Goal: Task Accomplishment & Management: Use online tool/utility

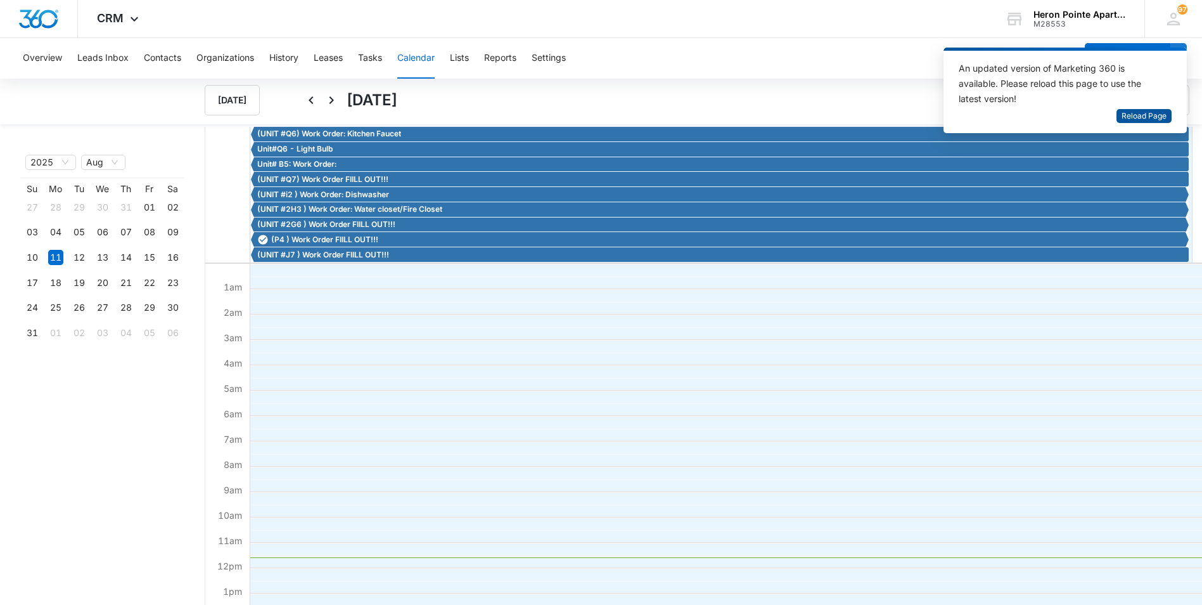
click at [1137, 120] on span "Reload Page" at bounding box center [1144, 116] width 45 height 12
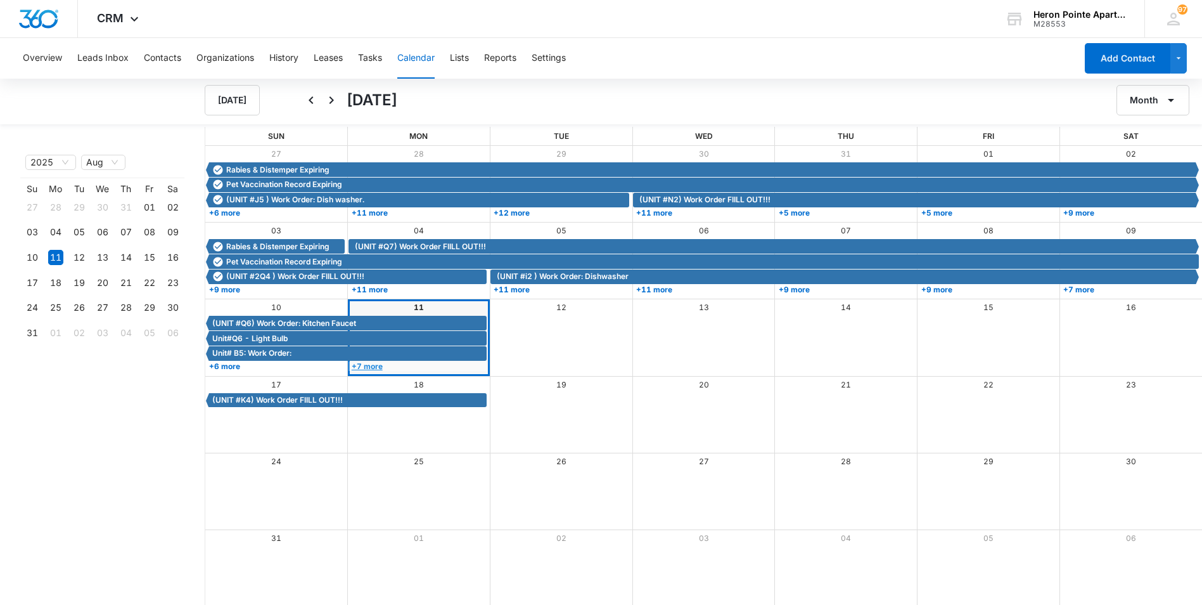
click at [366, 365] on link "+7 more" at bounding box center [418, 366] width 139 height 10
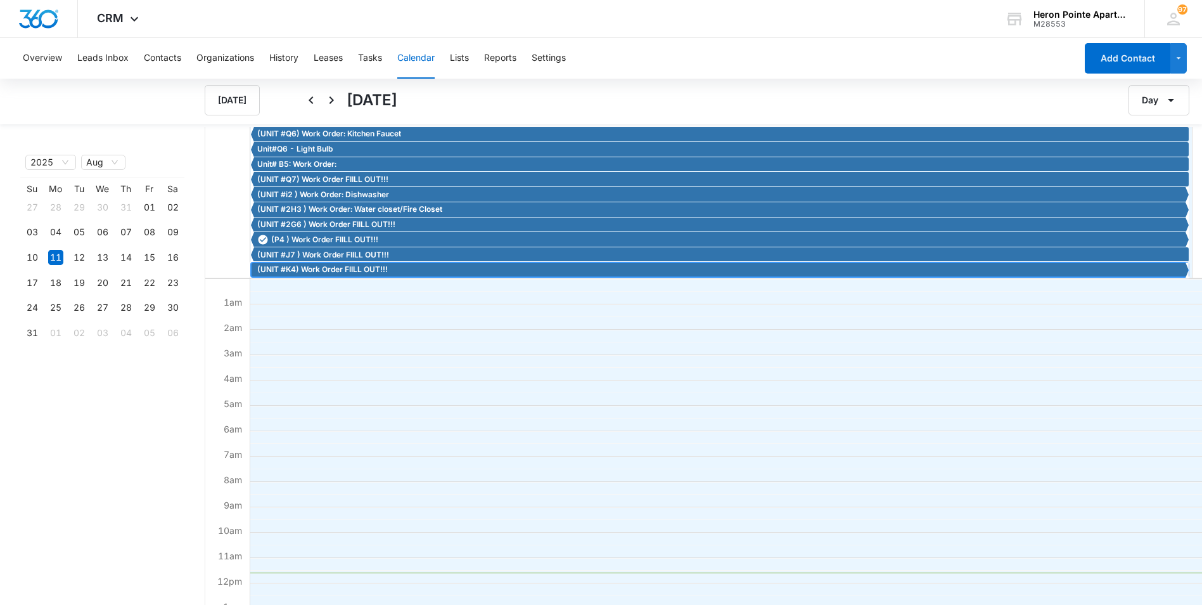
click at [362, 269] on span "(UNIT #K4) Work Order FIILL OUT!!!" at bounding box center [322, 269] width 131 height 11
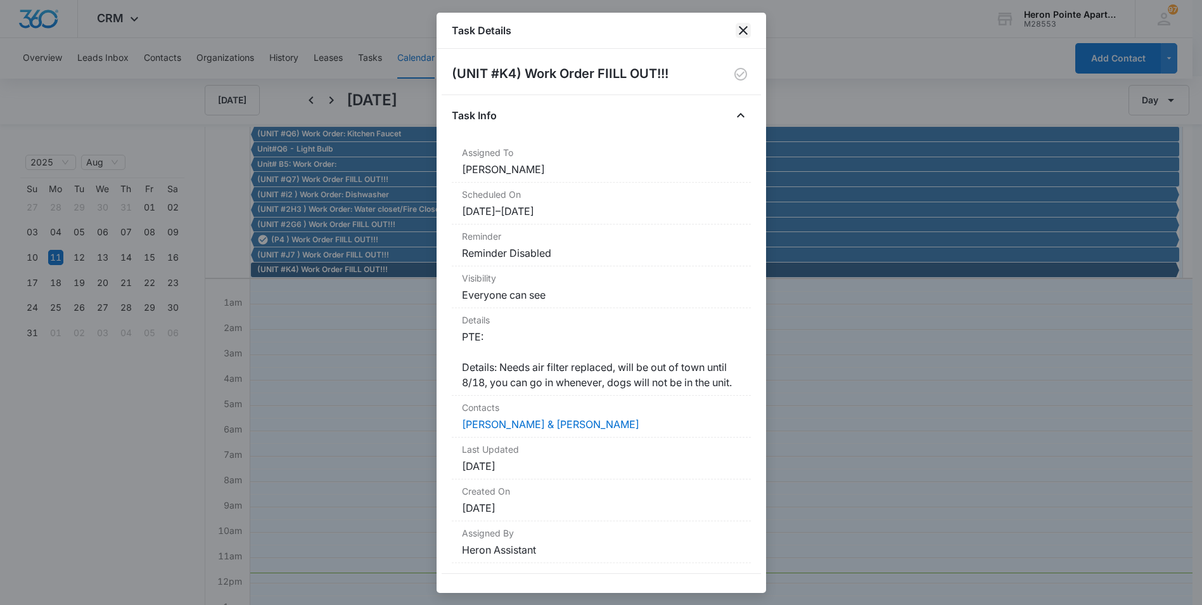
click at [745, 31] on icon "close" at bounding box center [743, 30] width 15 height 15
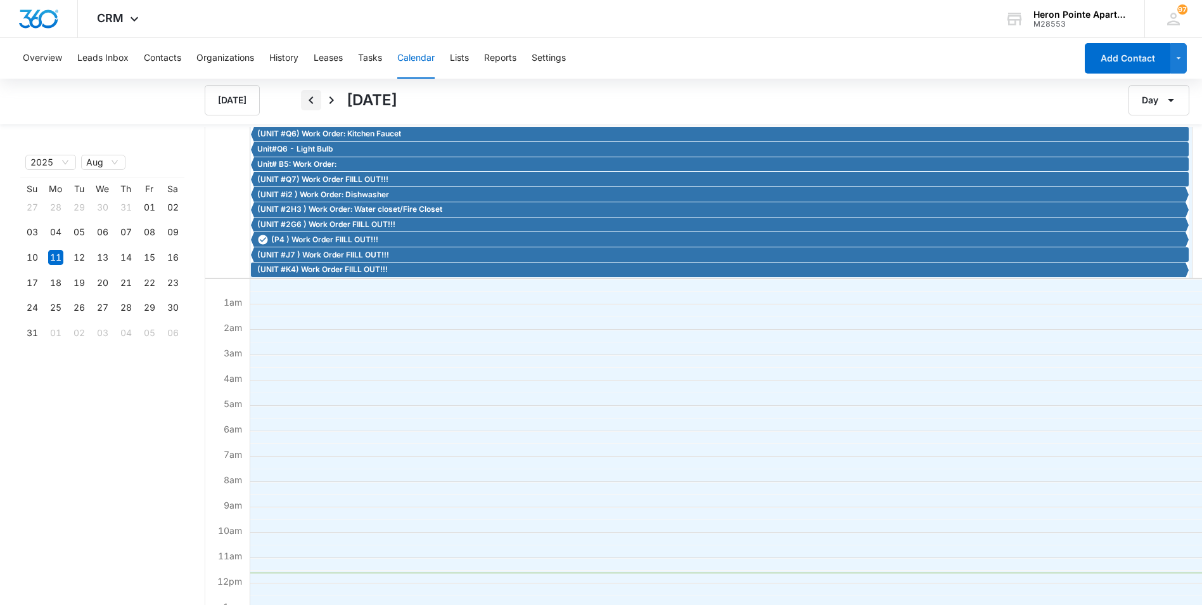
click at [313, 96] on icon "Back" at bounding box center [311, 100] width 15 height 15
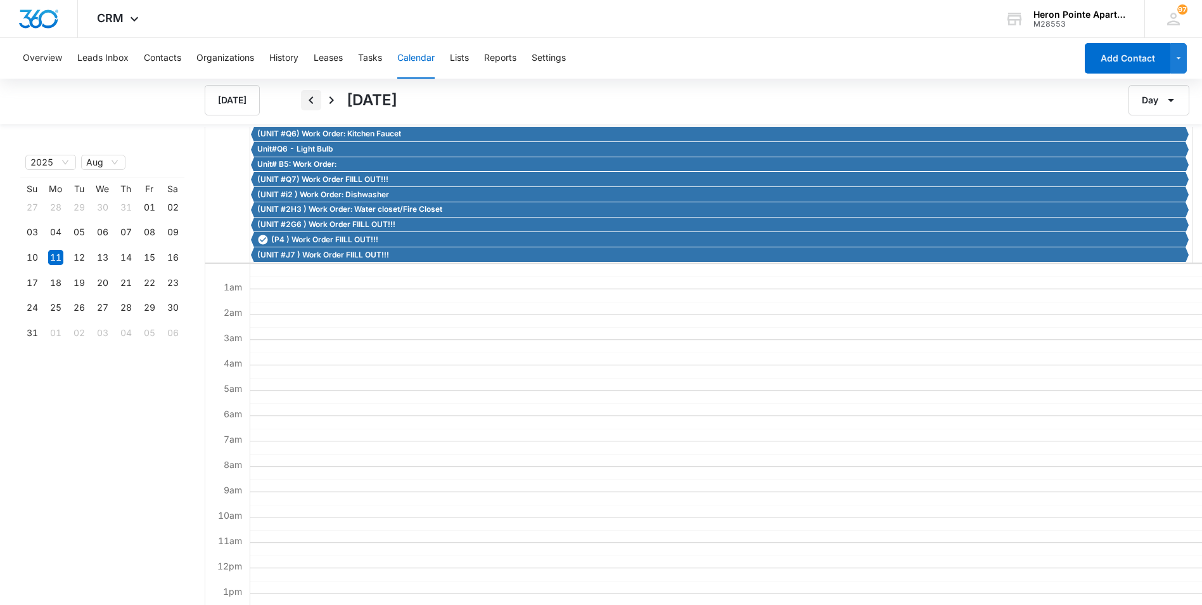
click at [313, 96] on icon "Back" at bounding box center [311, 100] width 15 height 15
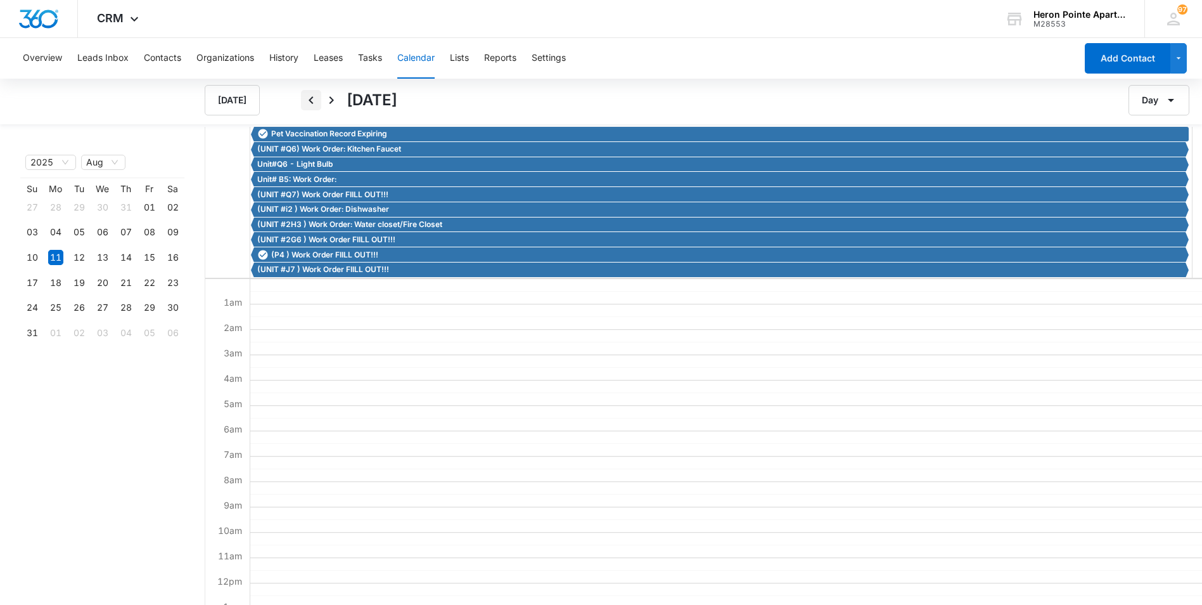
click at [313, 96] on icon "Back" at bounding box center [311, 100] width 15 height 15
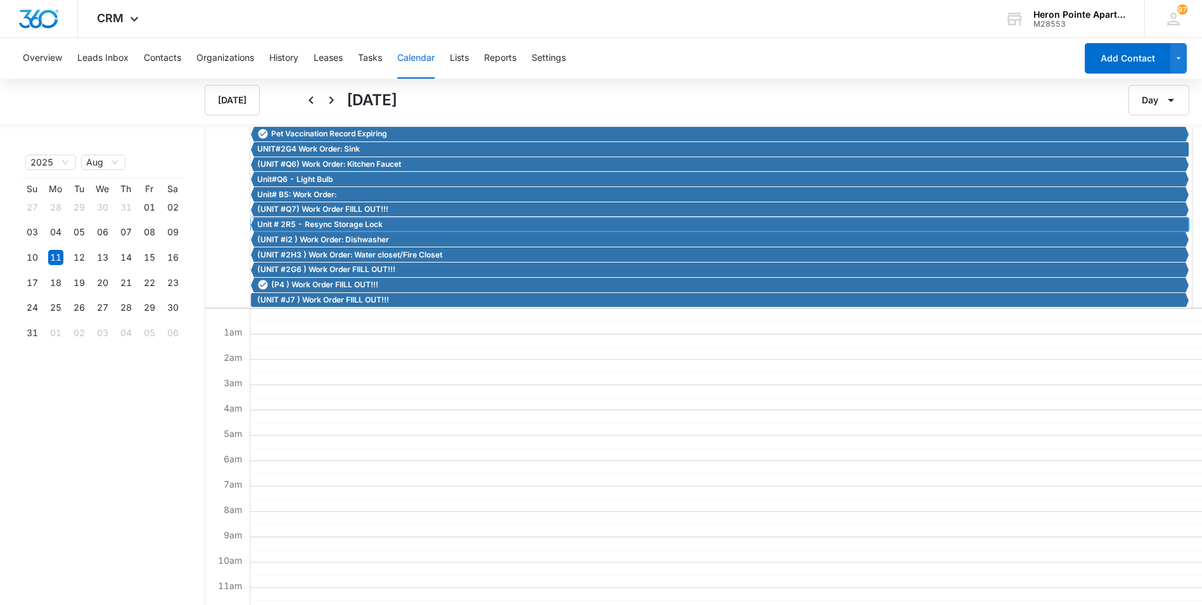
click at [330, 224] on span "Unit # 2R5 - Resync Storage Lock" at bounding box center [319, 224] width 125 height 11
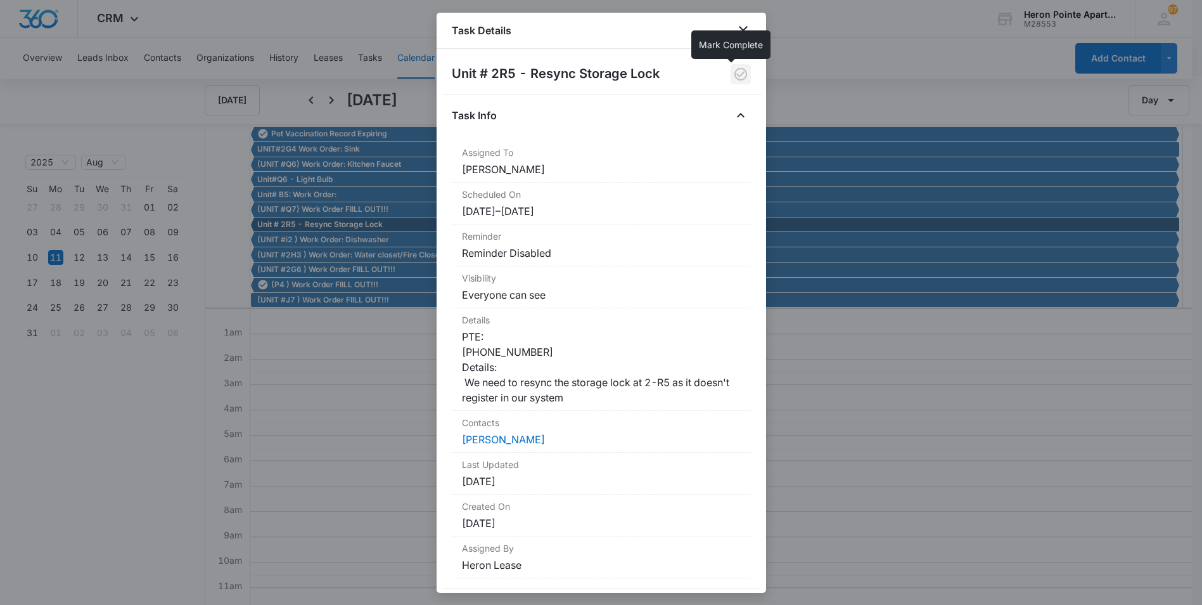
click at [735, 74] on icon "button" at bounding box center [741, 74] width 13 height 13
click at [745, 29] on icon "close" at bounding box center [743, 30] width 9 height 9
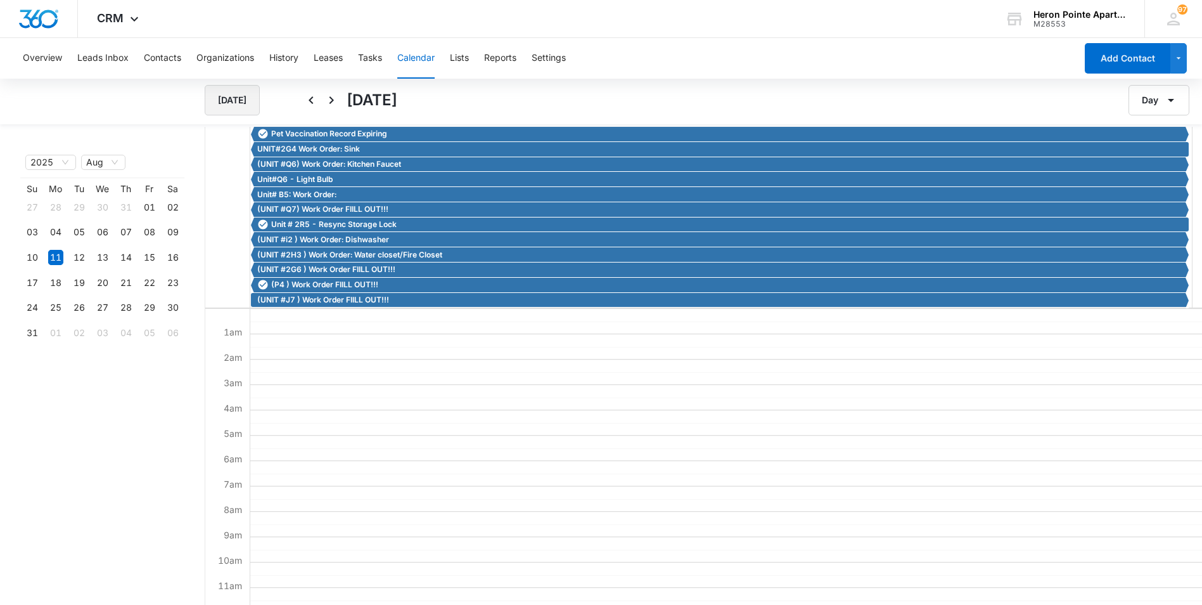
click at [226, 102] on button "[DATE]" at bounding box center [232, 100] width 55 height 30
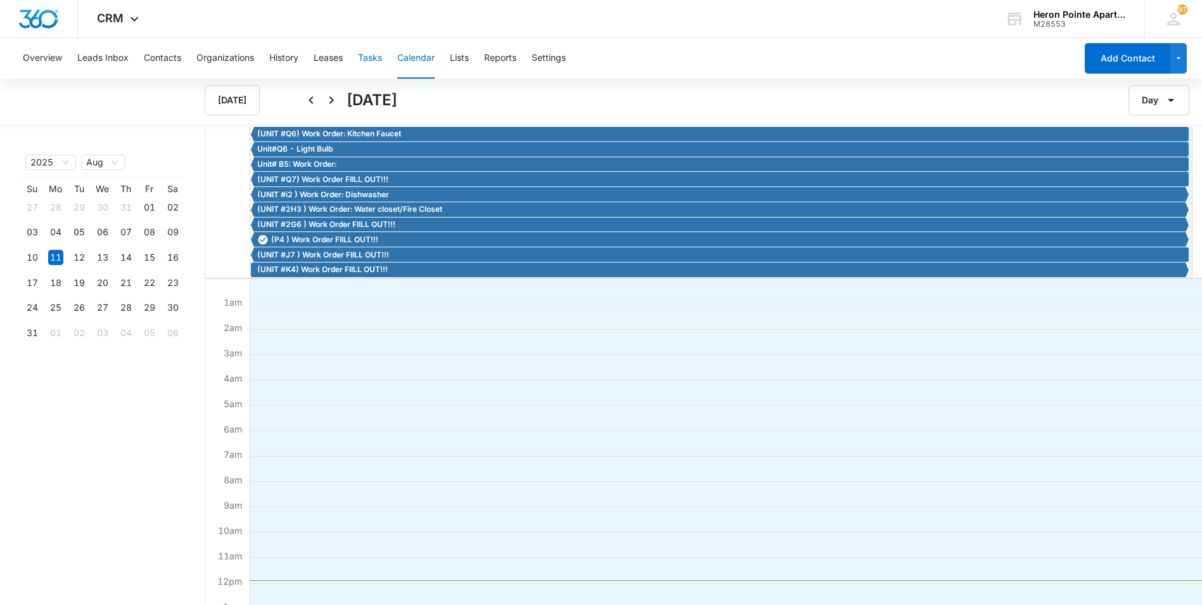
click at [371, 54] on button "Tasks" at bounding box center [370, 58] width 24 height 41
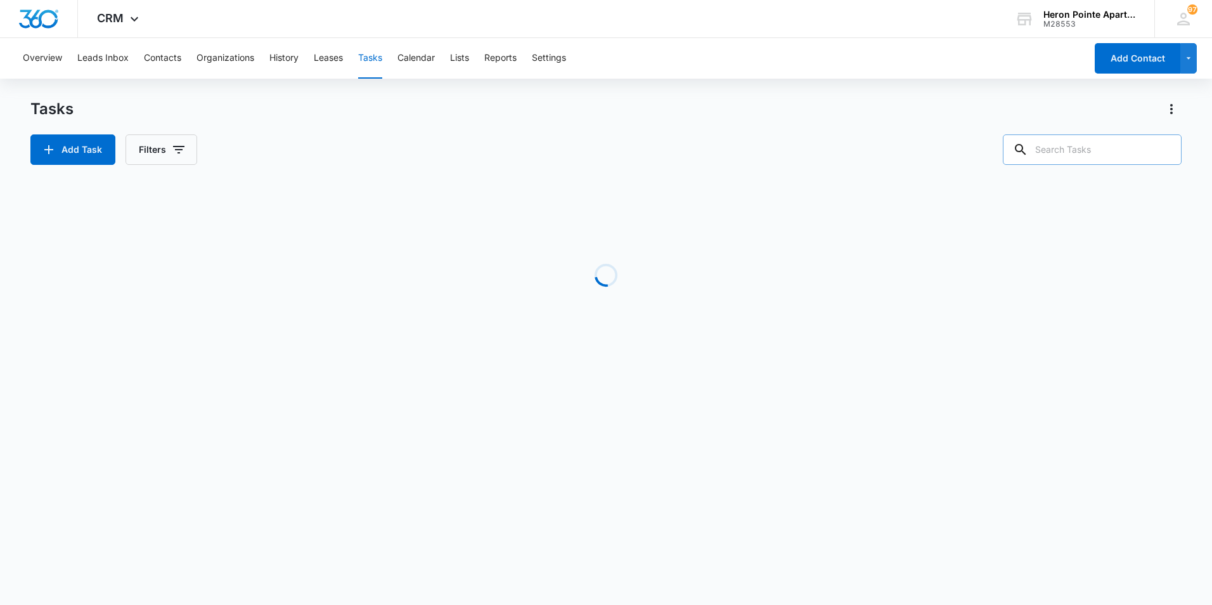
click at [1096, 148] on input "text" at bounding box center [1092, 149] width 179 height 30
type input "a4"
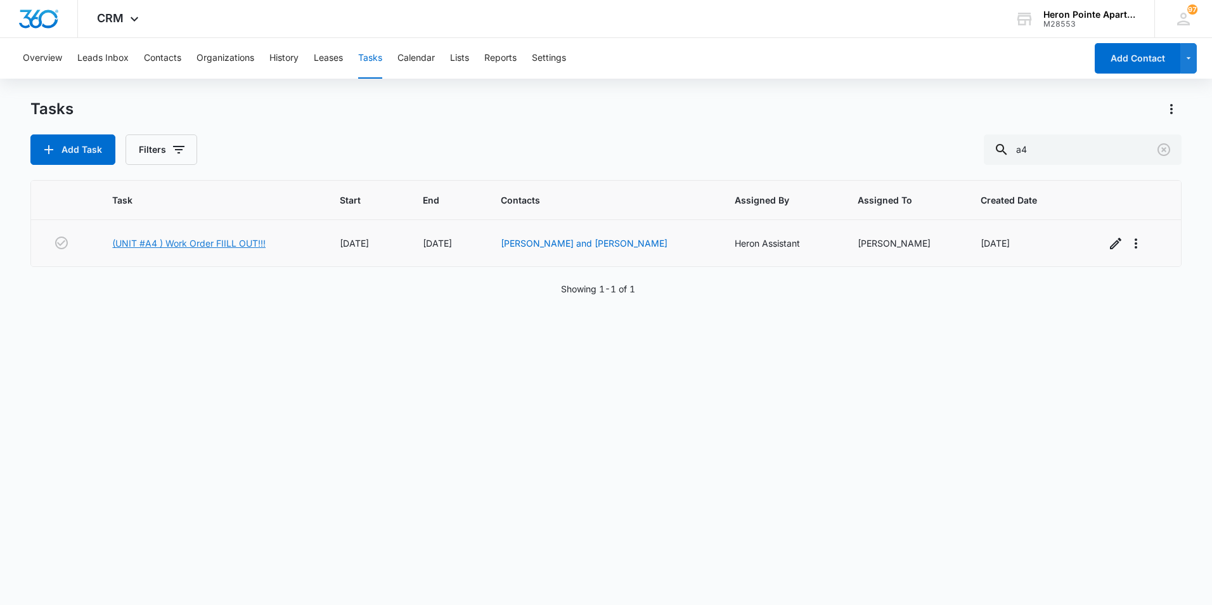
click at [146, 245] on link "(UNIT #A4 ) Work Order FIILL OUT!!!" at bounding box center [188, 242] width 153 height 13
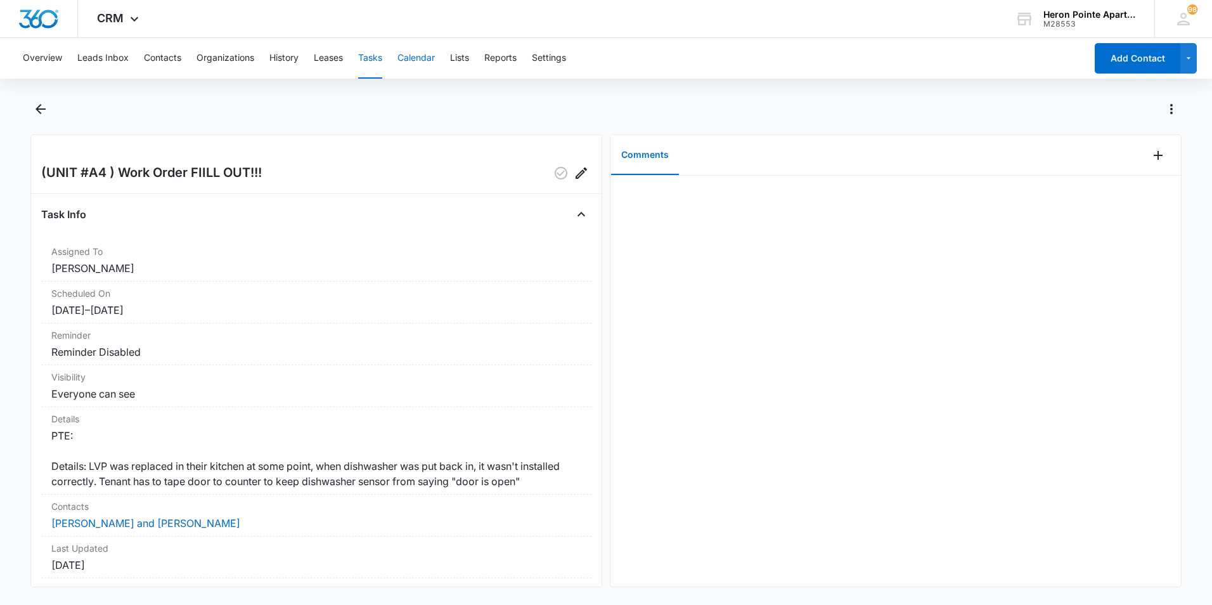
click at [416, 58] on button "Calendar" at bounding box center [415, 58] width 37 height 41
